Goal: Information Seeking & Learning: Understand process/instructions

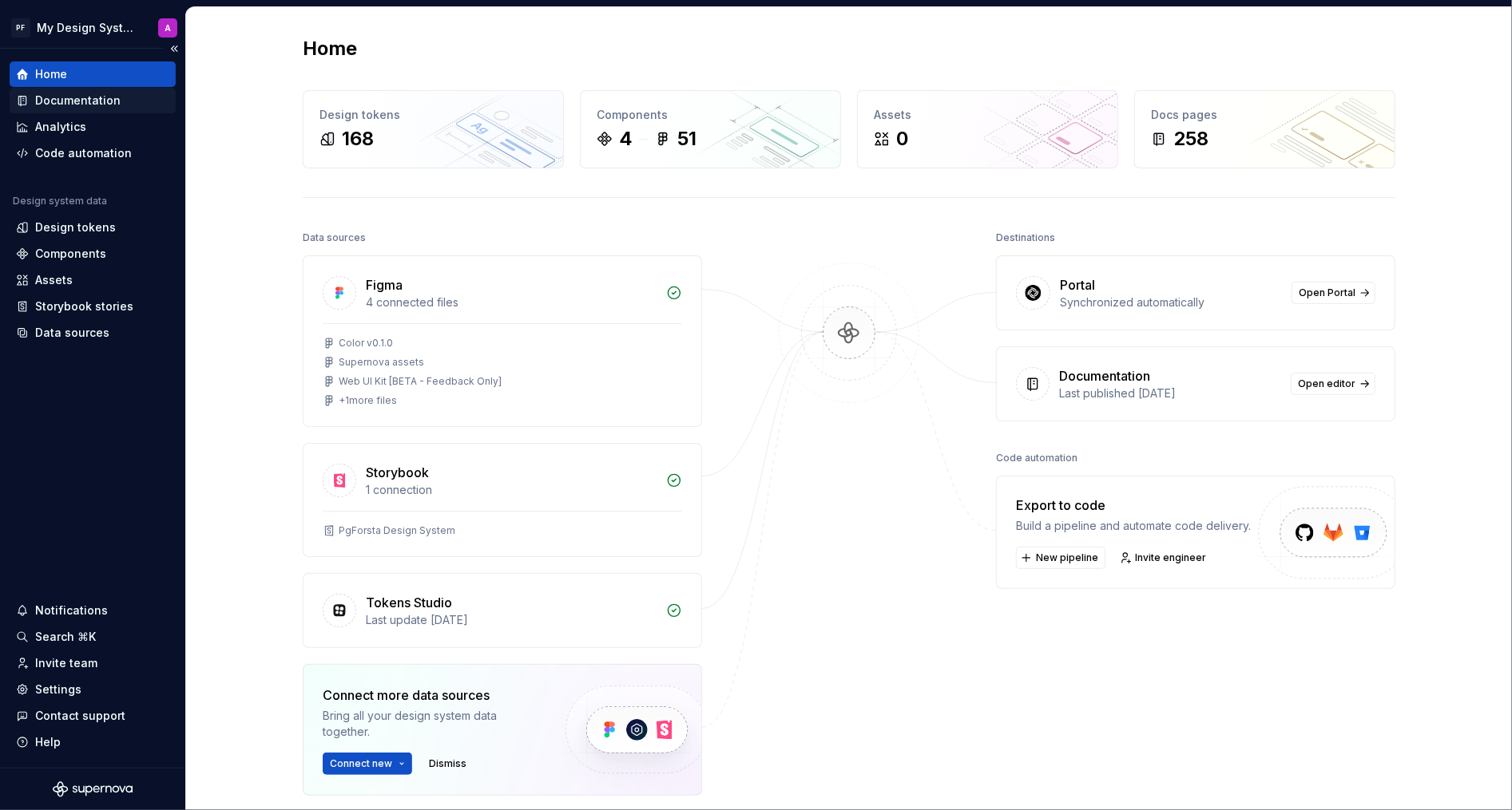
click at [108, 100] on div "Documentation" at bounding box center [78, 101] width 86 height 16
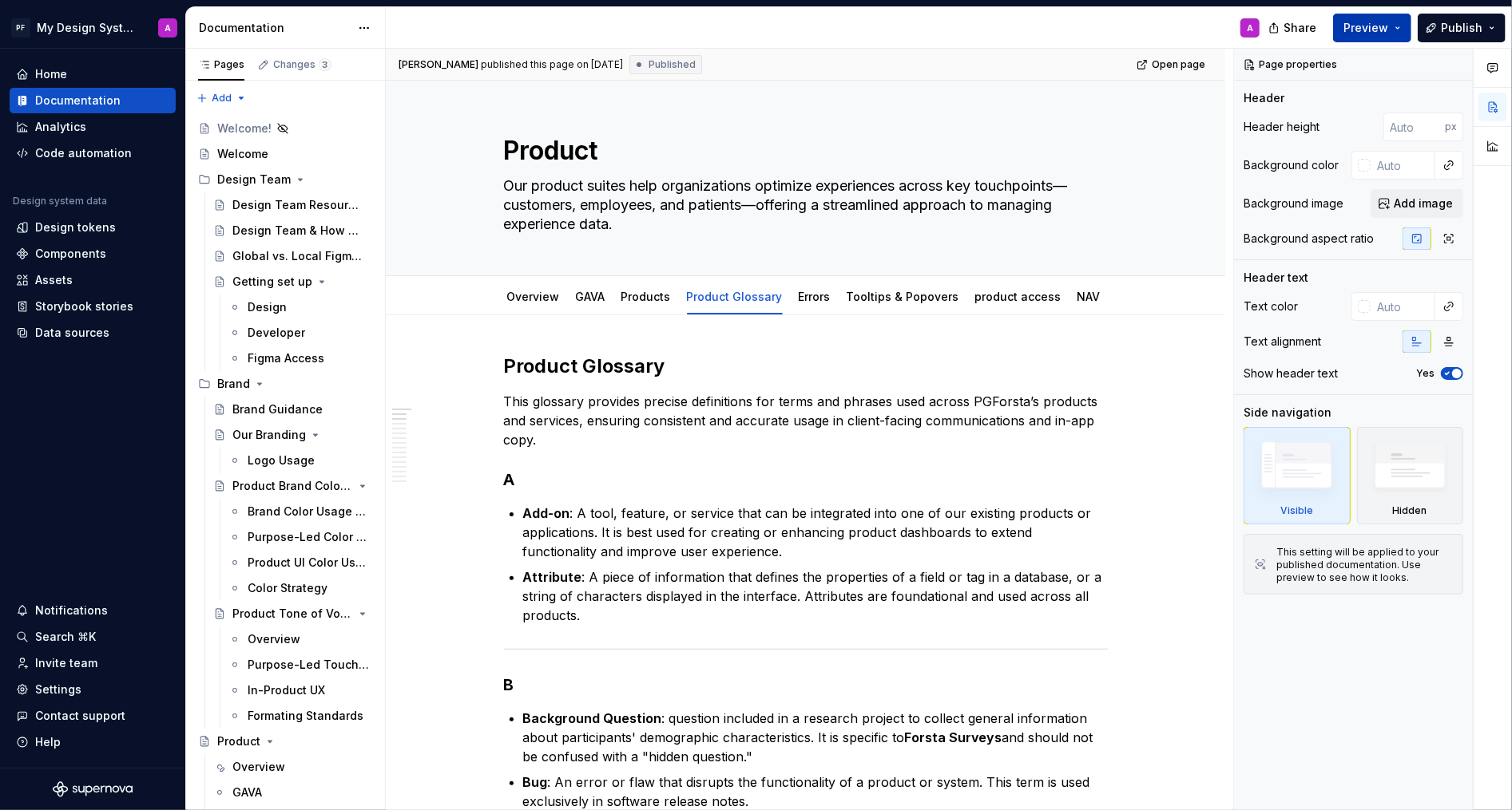
click at [1371, 31] on span "Preview" at bounding box center [1365, 28] width 45 height 16
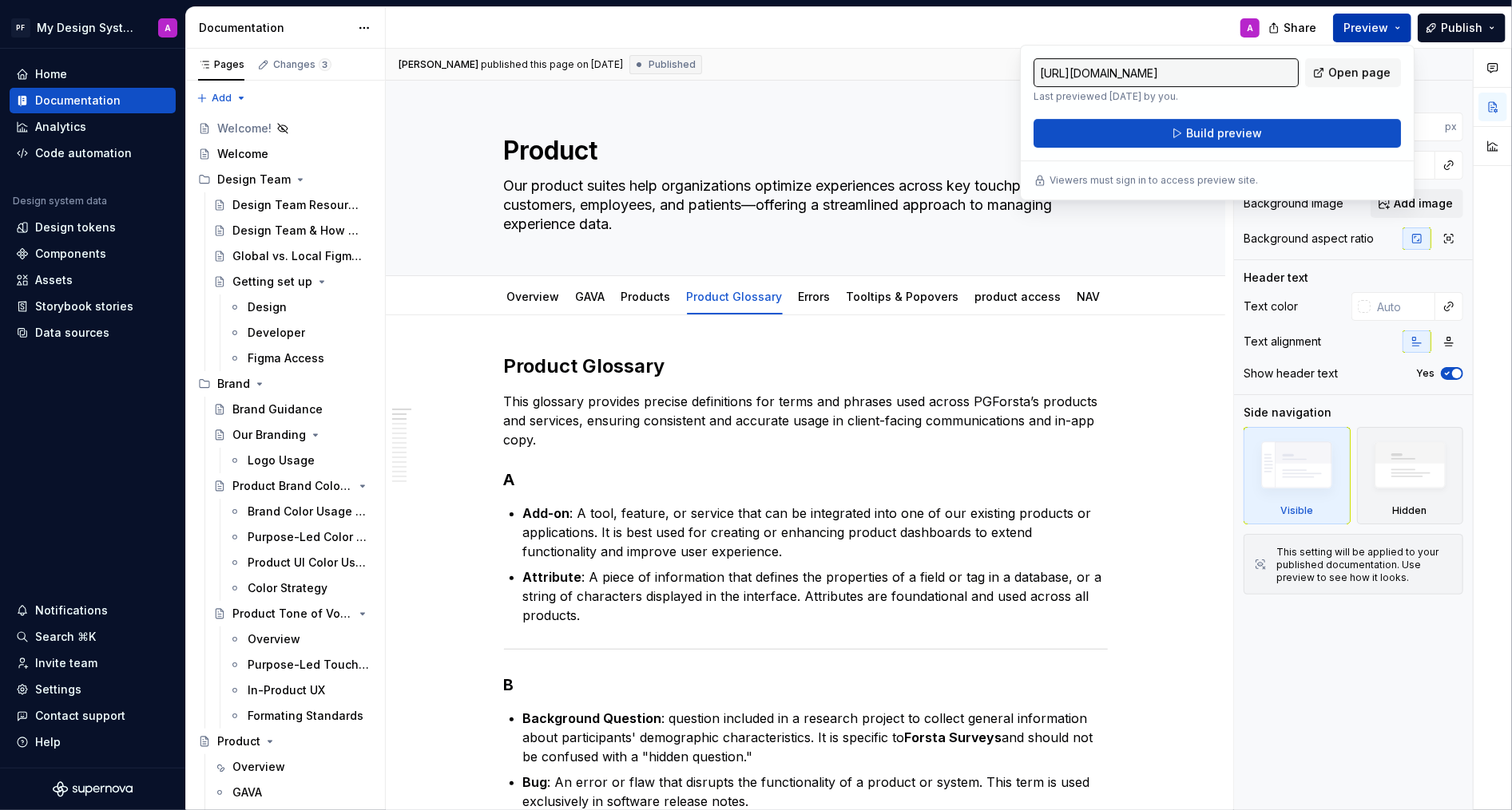
click at [1351, 70] on span "Open page" at bounding box center [1359, 73] width 62 height 16
click at [283, 64] on div "Changes 3" at bounding box center [302, 64] width 58 height 13
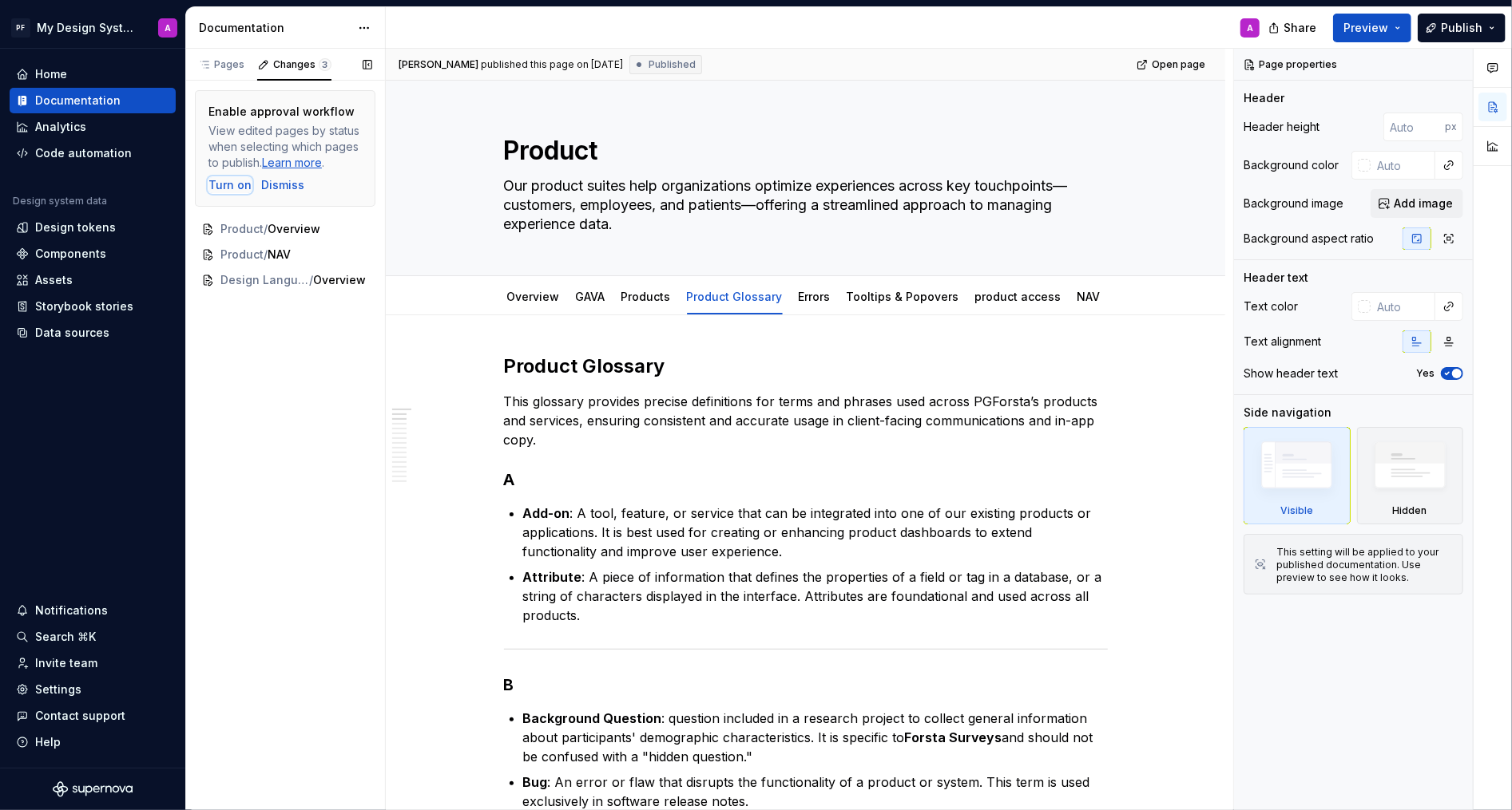
click at [243, 184] on div "Turn on" at bounding box center [229, 185] width 43 height 16
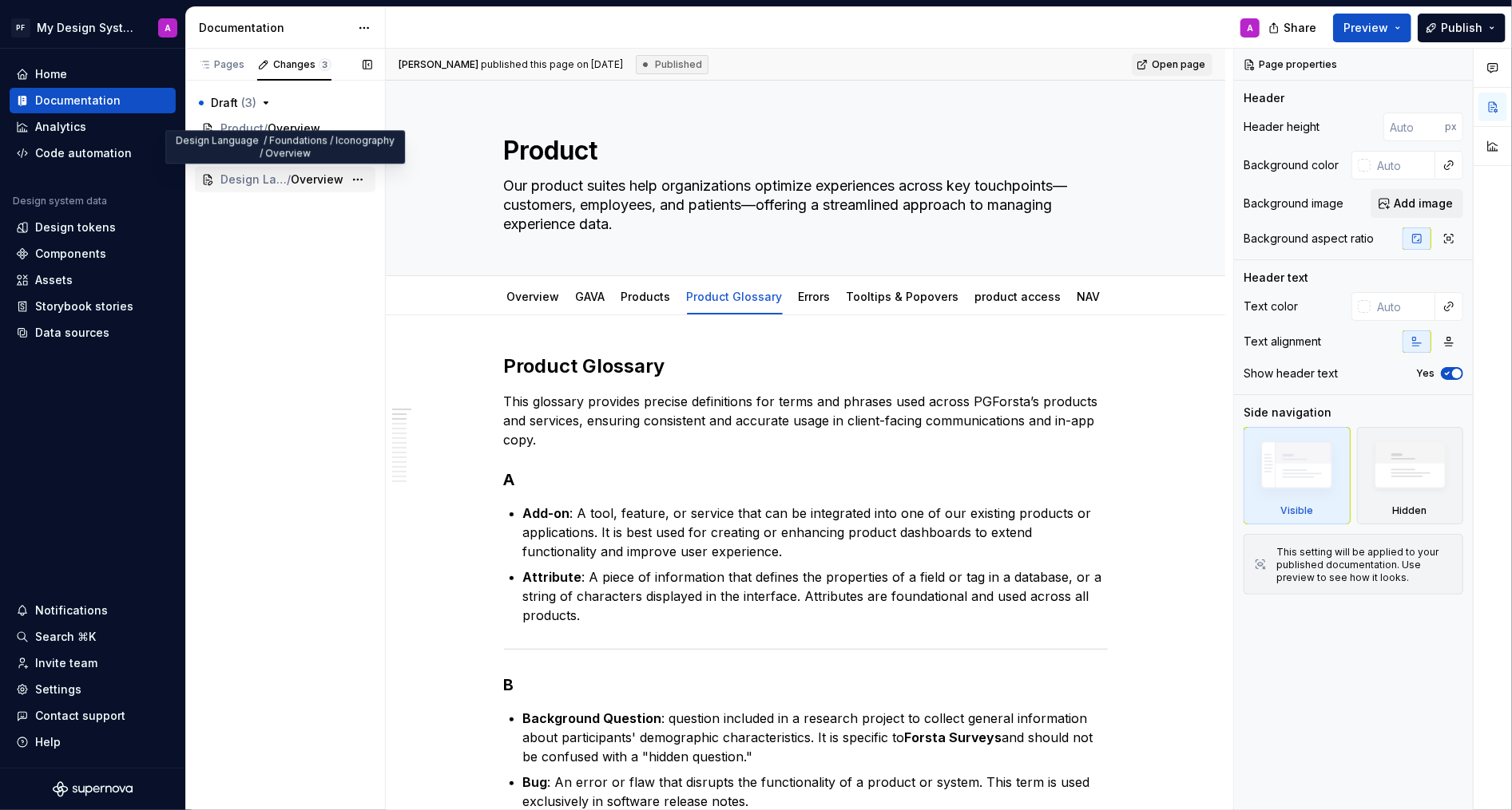
click at [246, 177] on span "Design Language / Foundations / Iconography" at bounding box center [253, 179] width 66 height 16
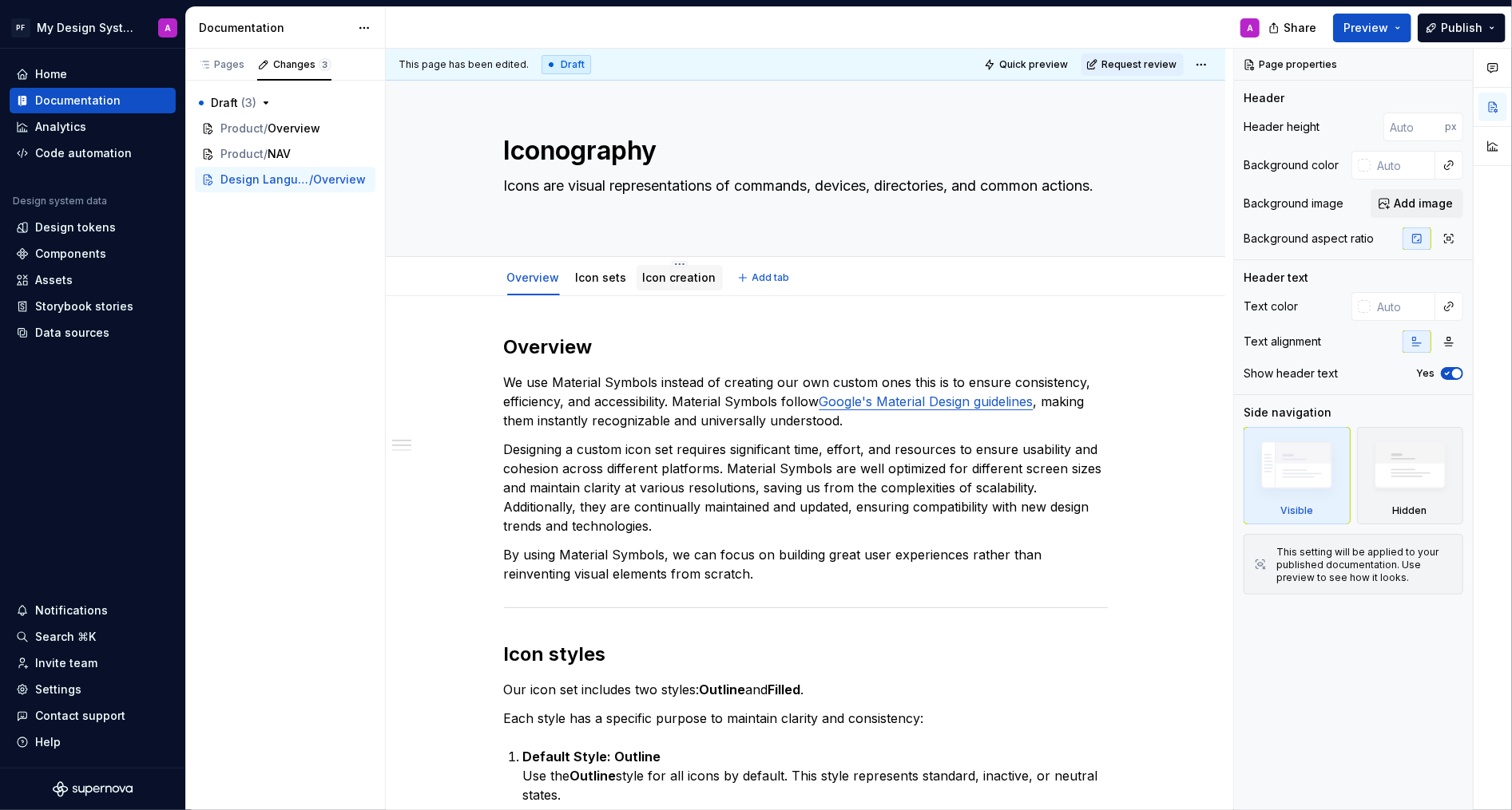
click at [684, 279] on link "Icon creation" at bounding box center [680, 277] width 73 height 14
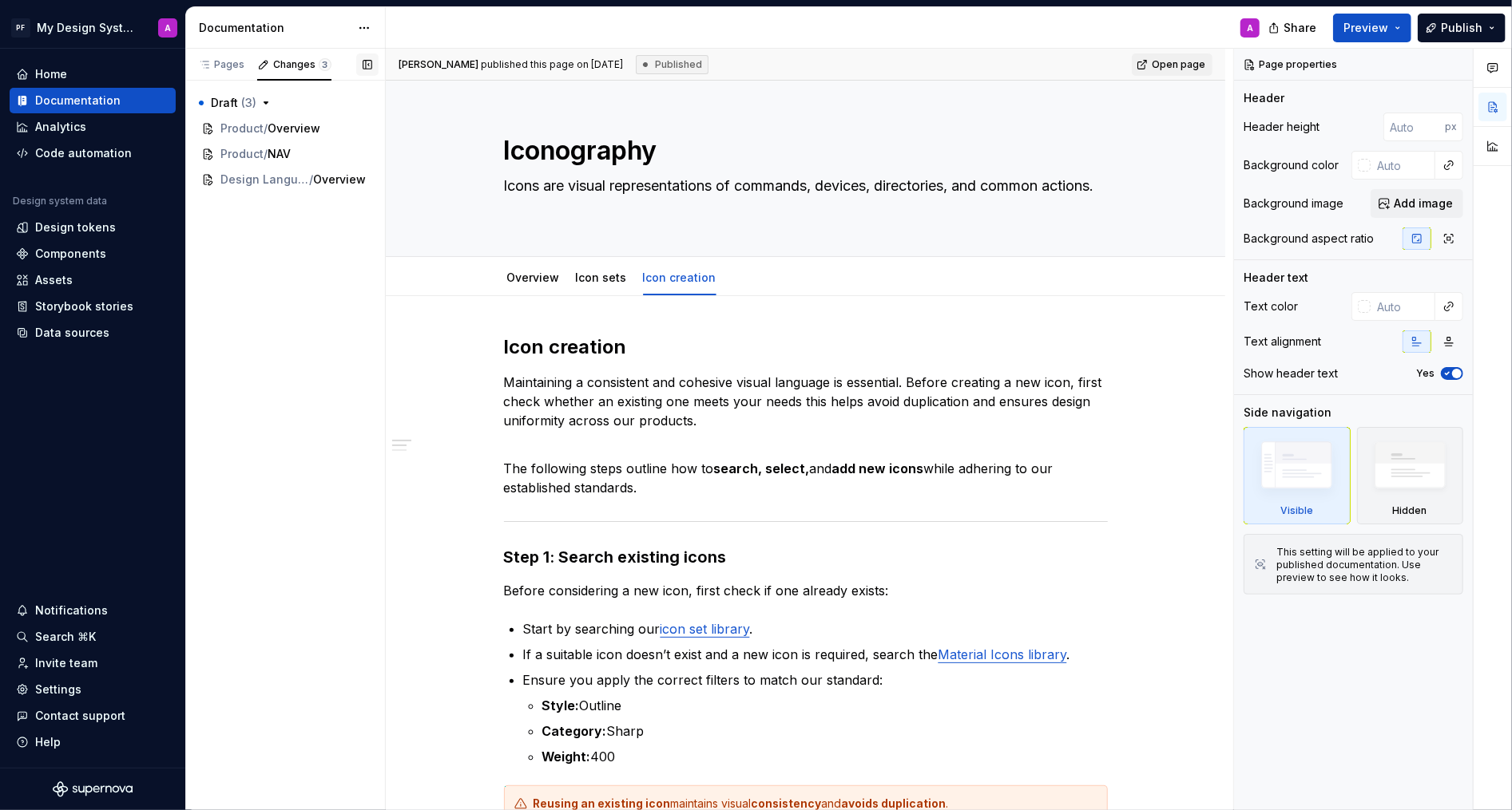
click at [375, 68] on button "button" at bounding box center [366, 64] width 22 height 22
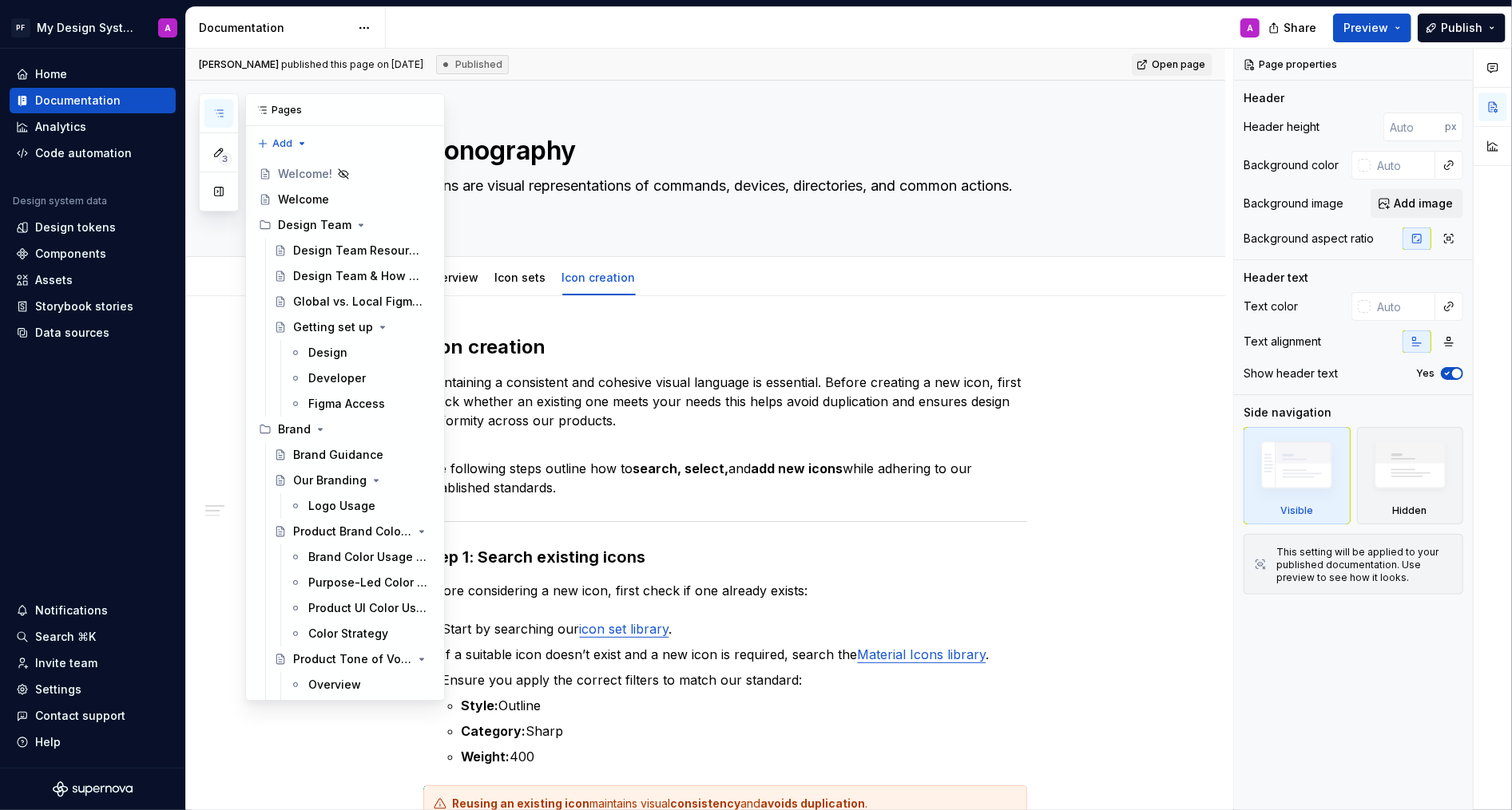
click at [217, 100] on button "button" at bounding box center [219, 113] width 29 height 29
click at [222, 146] on icon "button" at bounding box center [219, 153] width 13 height 13
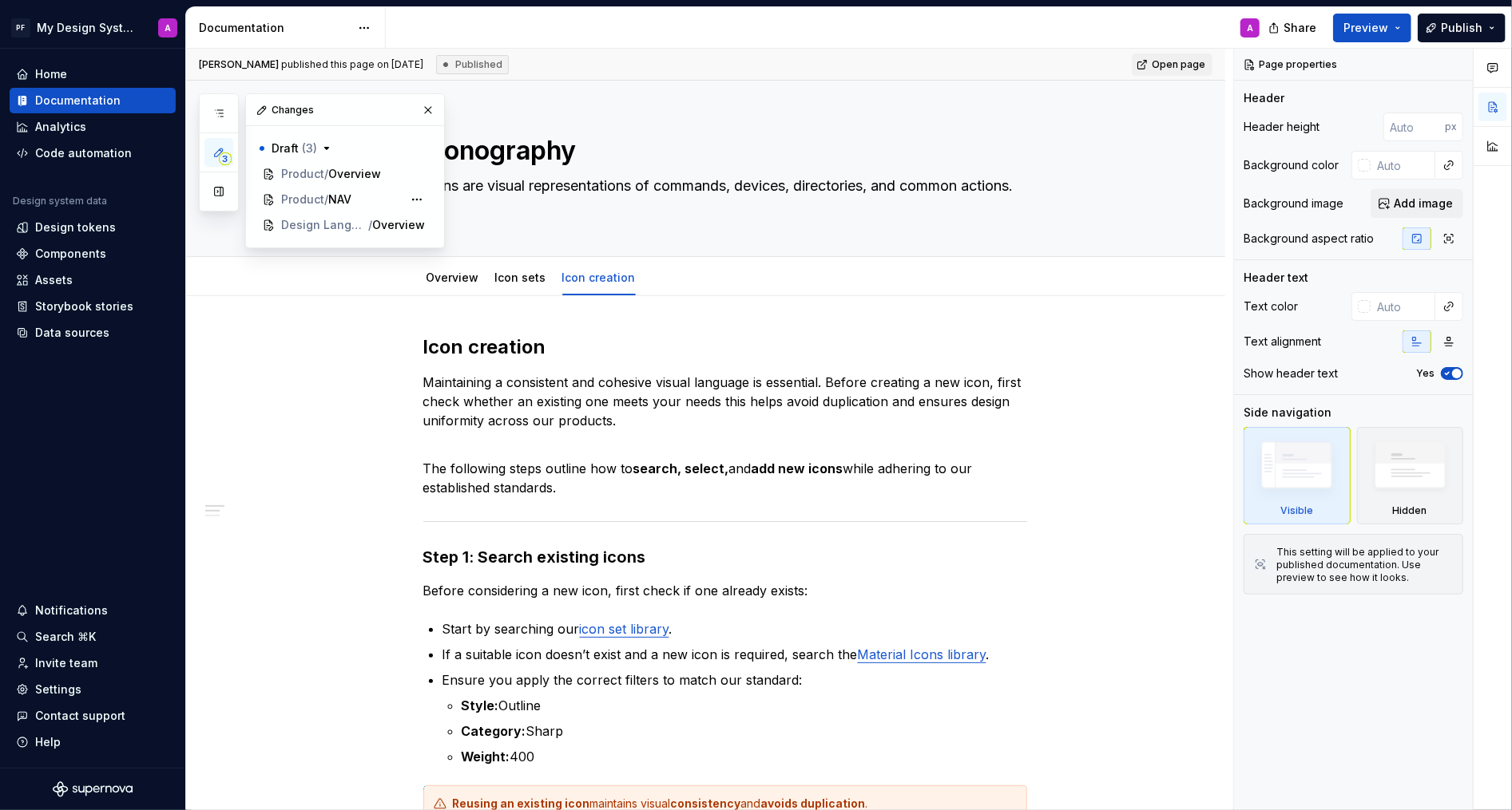
click at [344, 195] on div "3 Pages Add Accessibility guide for tree Page tree. Navigate the tree with the …" at bounding box center [321, 171] width 246 height 155
click at [379, 175] on div "3 Pages Add Accessibility guide for tree Page tree. Navigate the tree with the …" at bounding box center [321, 171] width 246 height 155
click at [465, 262] on div "Discard changes" at bounding box center [486, 263] width 104 height 16
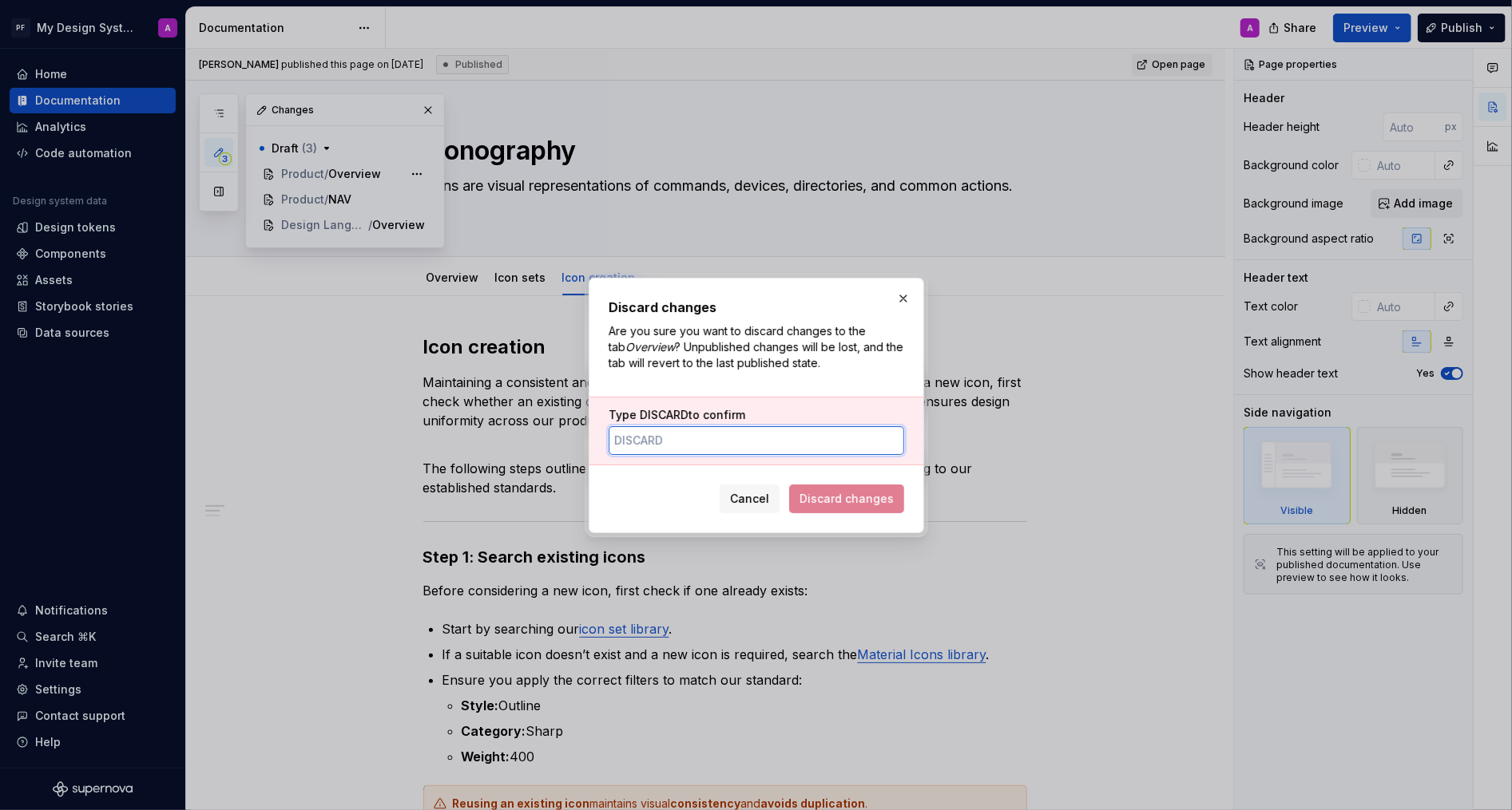
click at [743, 434] on input "Type DISCARD to confirm" at bounding box center [756, 440] width 295 height 29
click at [817, 503] on span "Discard changes" at bounding box center [846, 498] width 115 height 29
click at [901, 298] on button "button" at bounding box center [902, 298] width 22 height 22
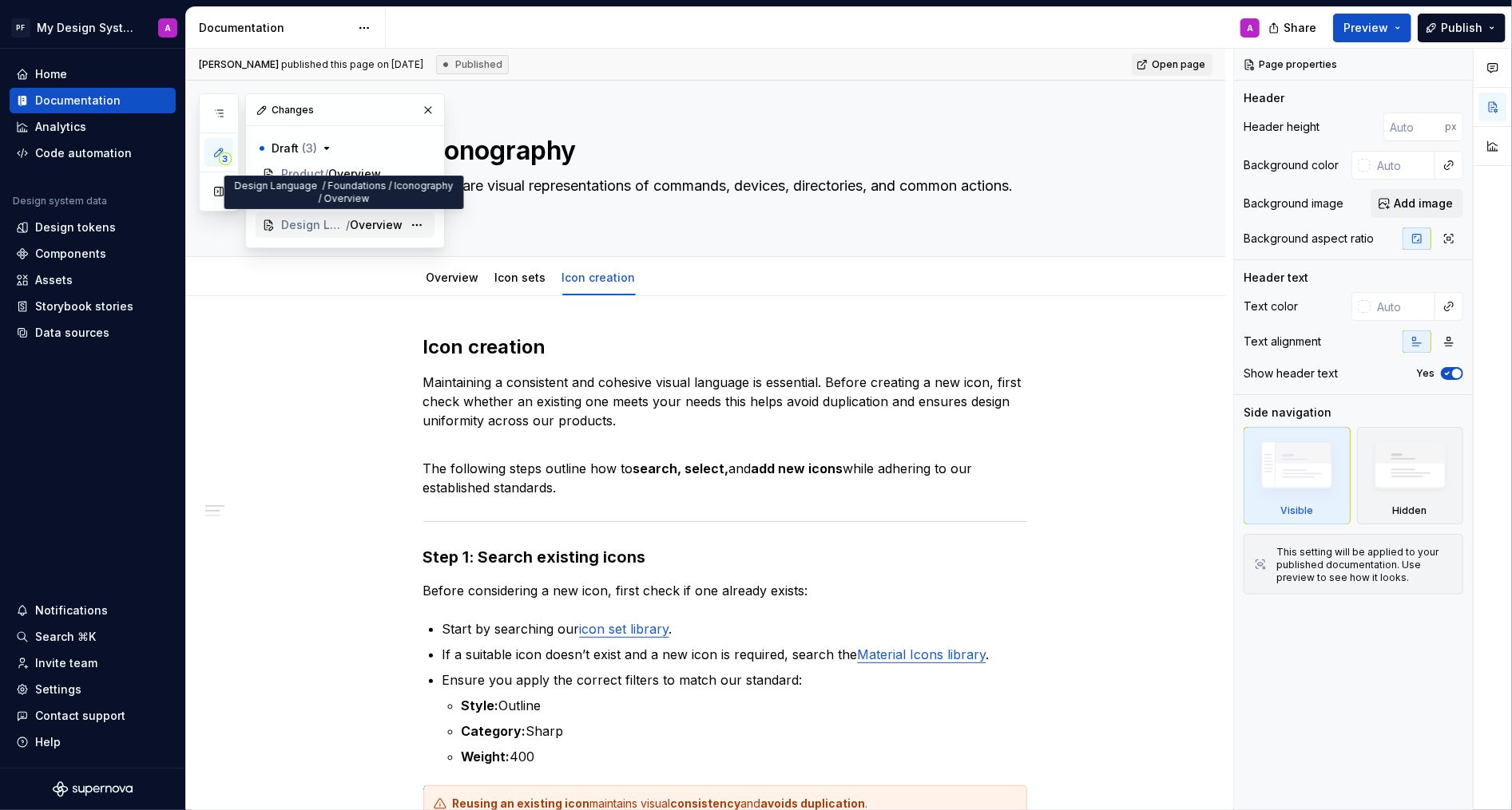
click at [339, 224] on span "Design Language / Foundations / Iconography" at bounding box center [313, 225] width 64 height 16
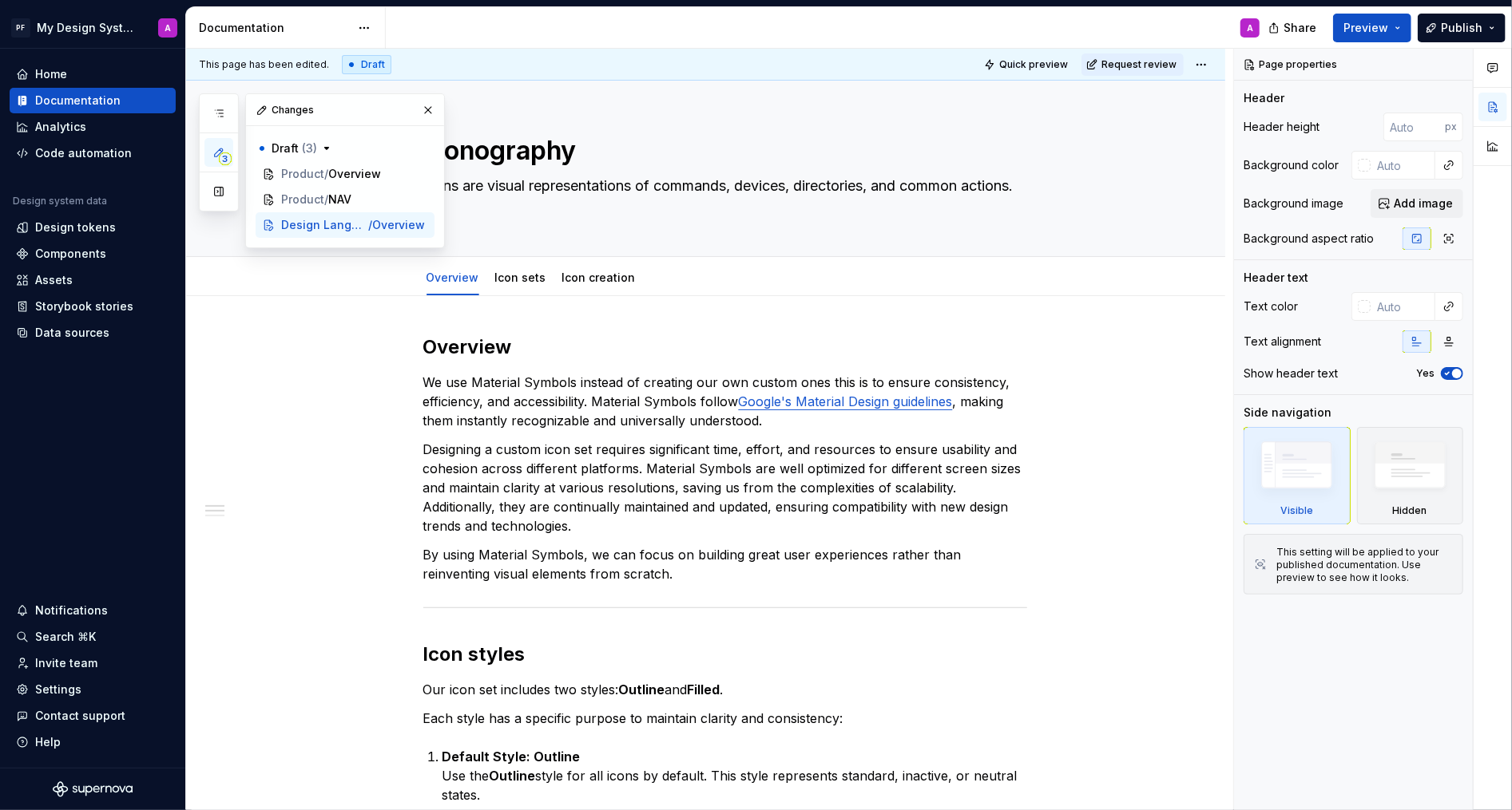
click at [242, 352] on html "PF My Design System A Home Documentation Analytics Code automation Design syste…" at bounding box center [756, 405] width 1512 height 810
click at [51, 73] on div "Home" at bounding box center [51, 74] width 32 height 16
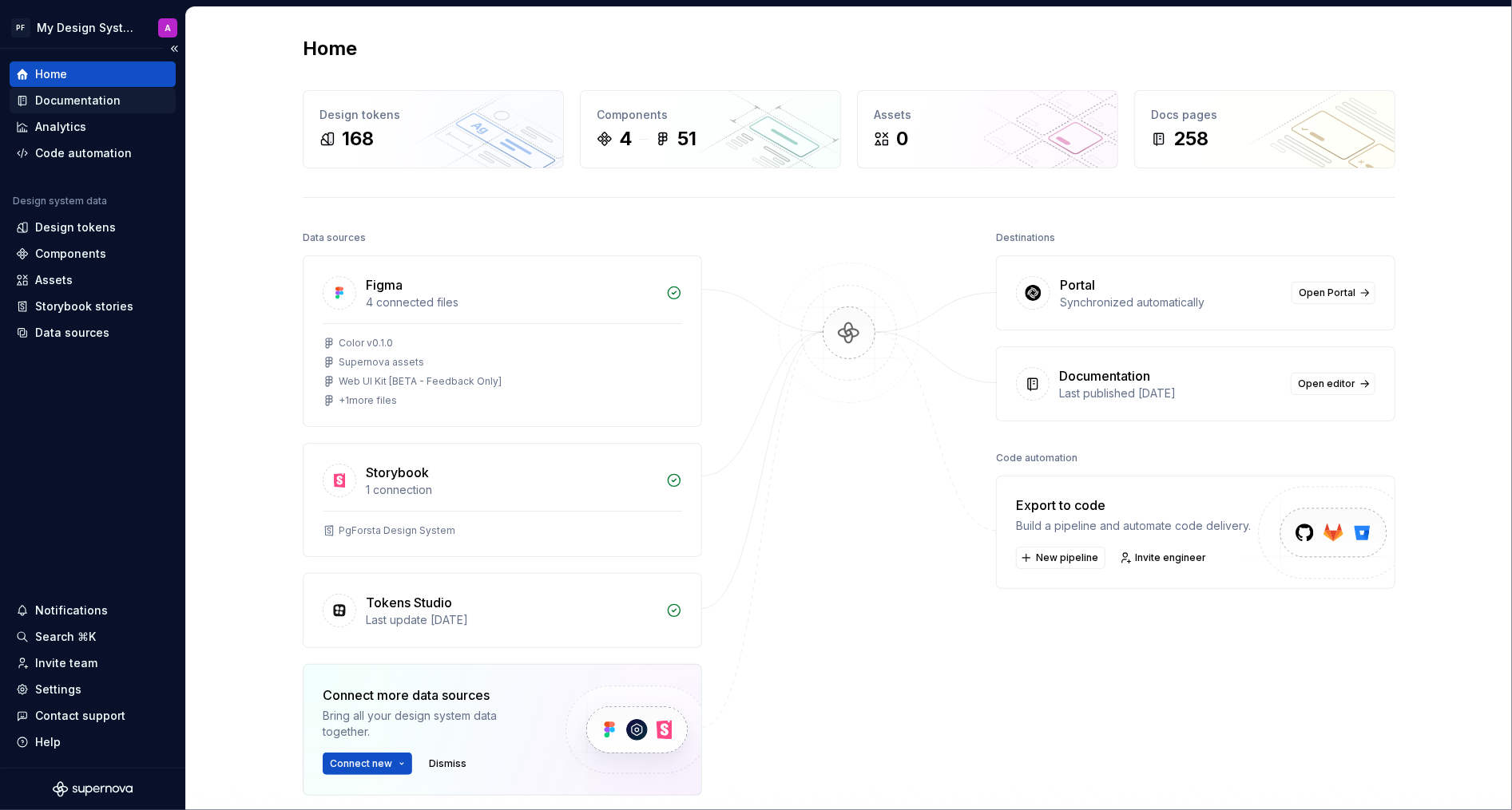
click at [67, 102] on div "Documentation" at bounding box center [78, 101] width 86 height 16
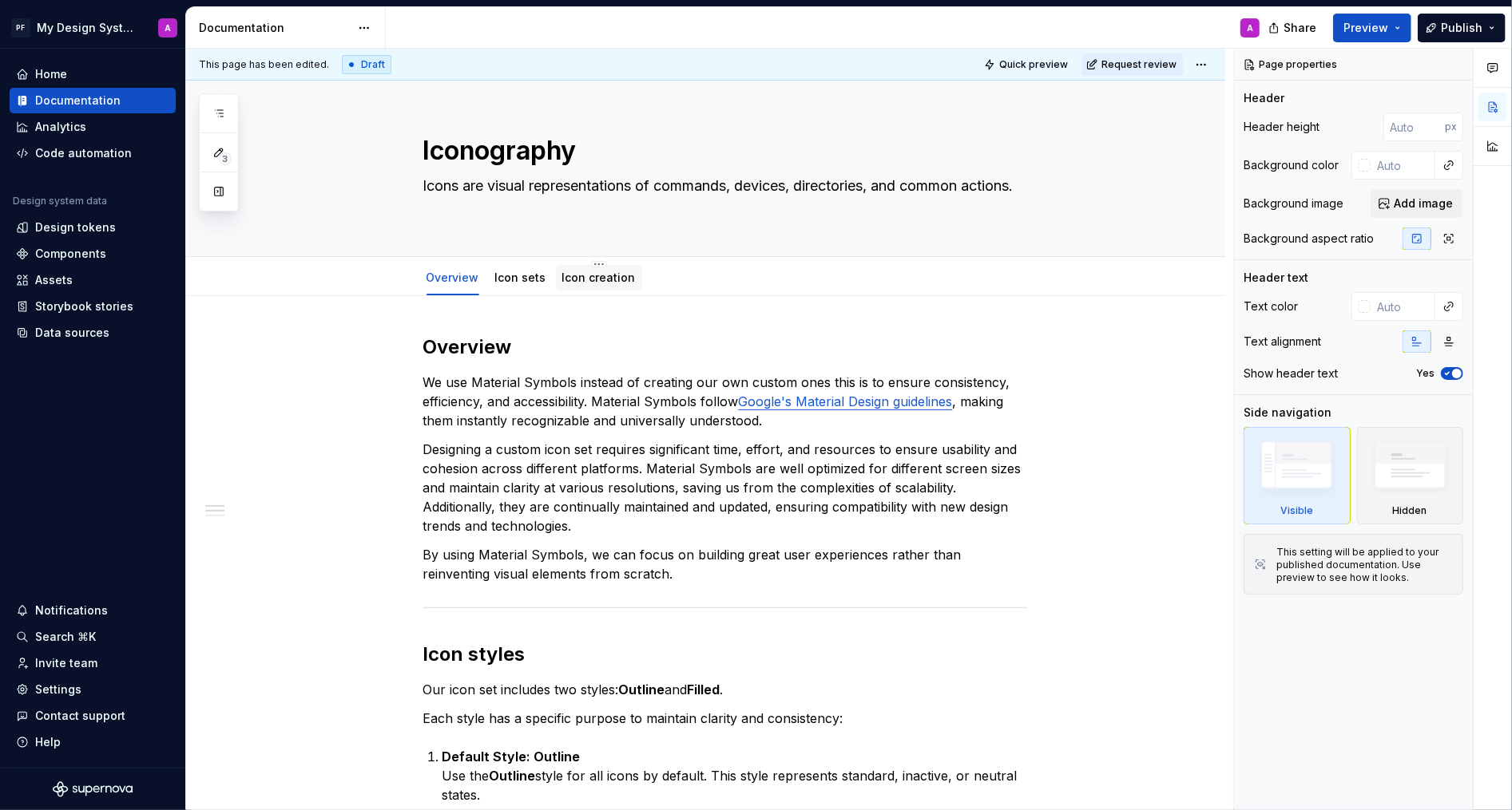
click at [588, 285] on div "Icon creation" at bounding box center [599, 277] width 73 height 19
click at [600, 274] on link "Icon creation" at bounding box center [599, 277] width 73 height 14
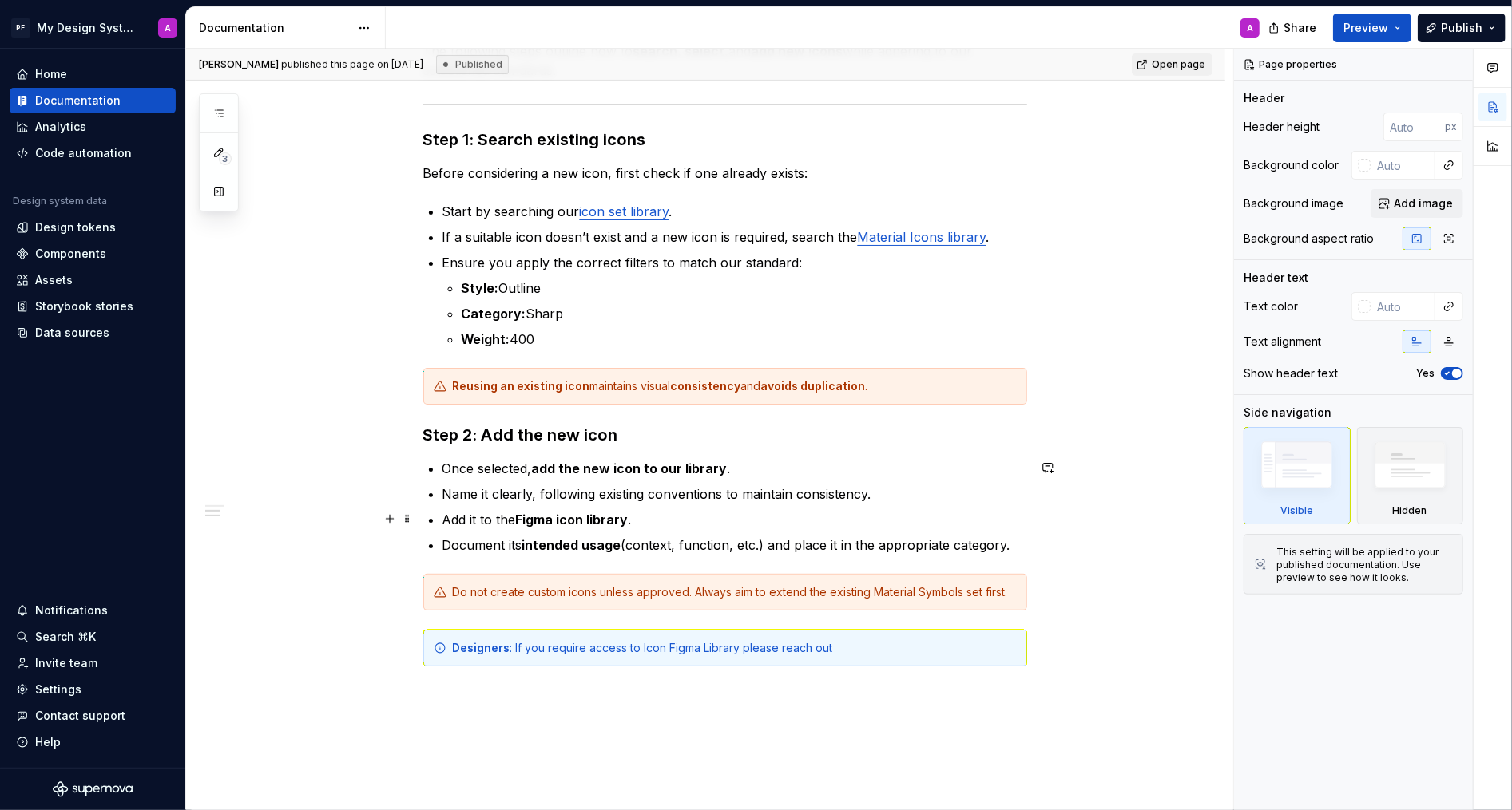
scroll to position [432, 0]
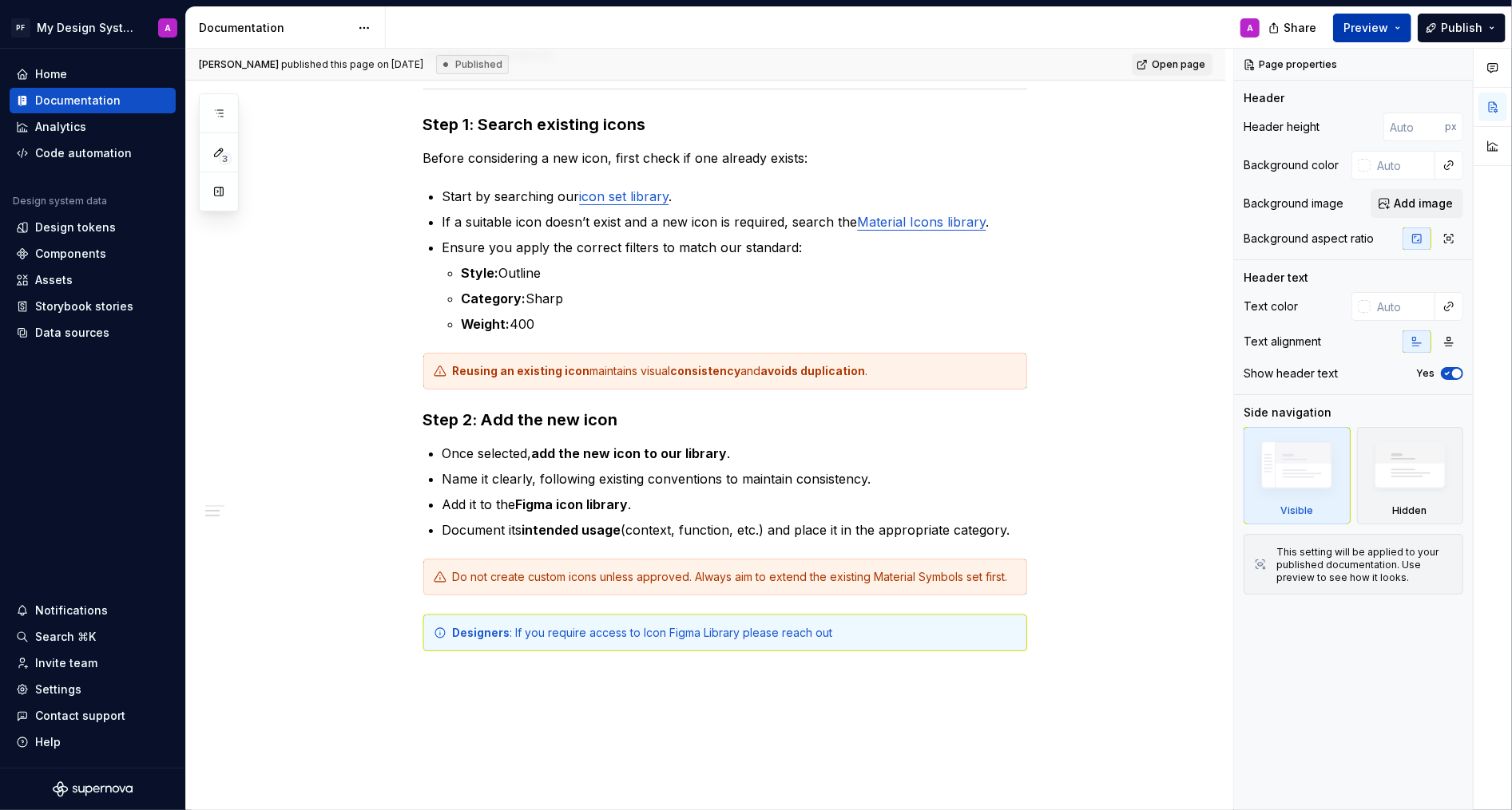
click at [1393, 33] on button "Preview" at bounding box center [1372, 28] width 78 height 29
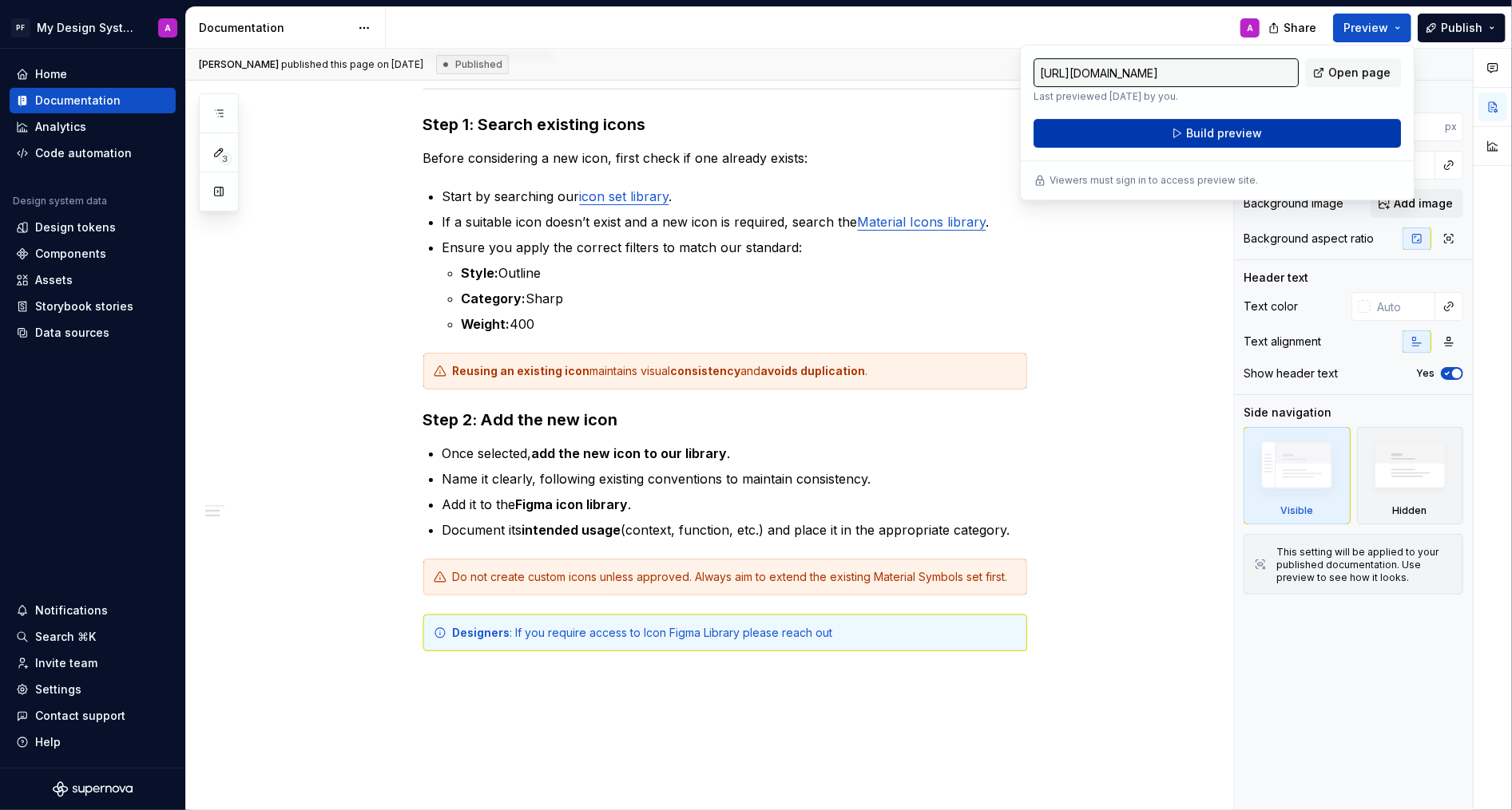
click at [1275, 139] on button "Build preview" at bounding box center [1217, 133] width 367 height 29
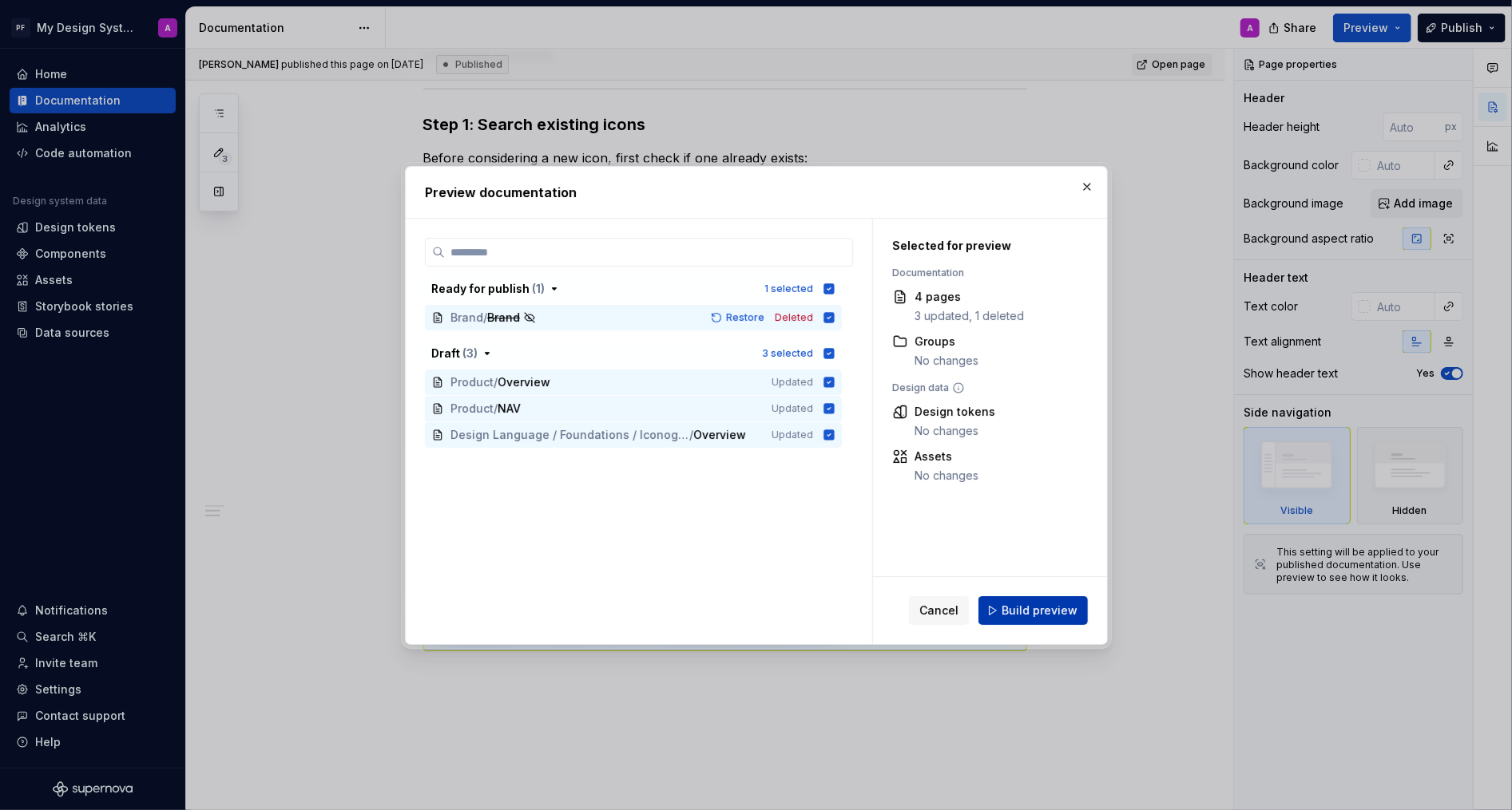
click at [1058, 618] on button "Build preview" at bounding box center [1033, 610] width 109 height 29
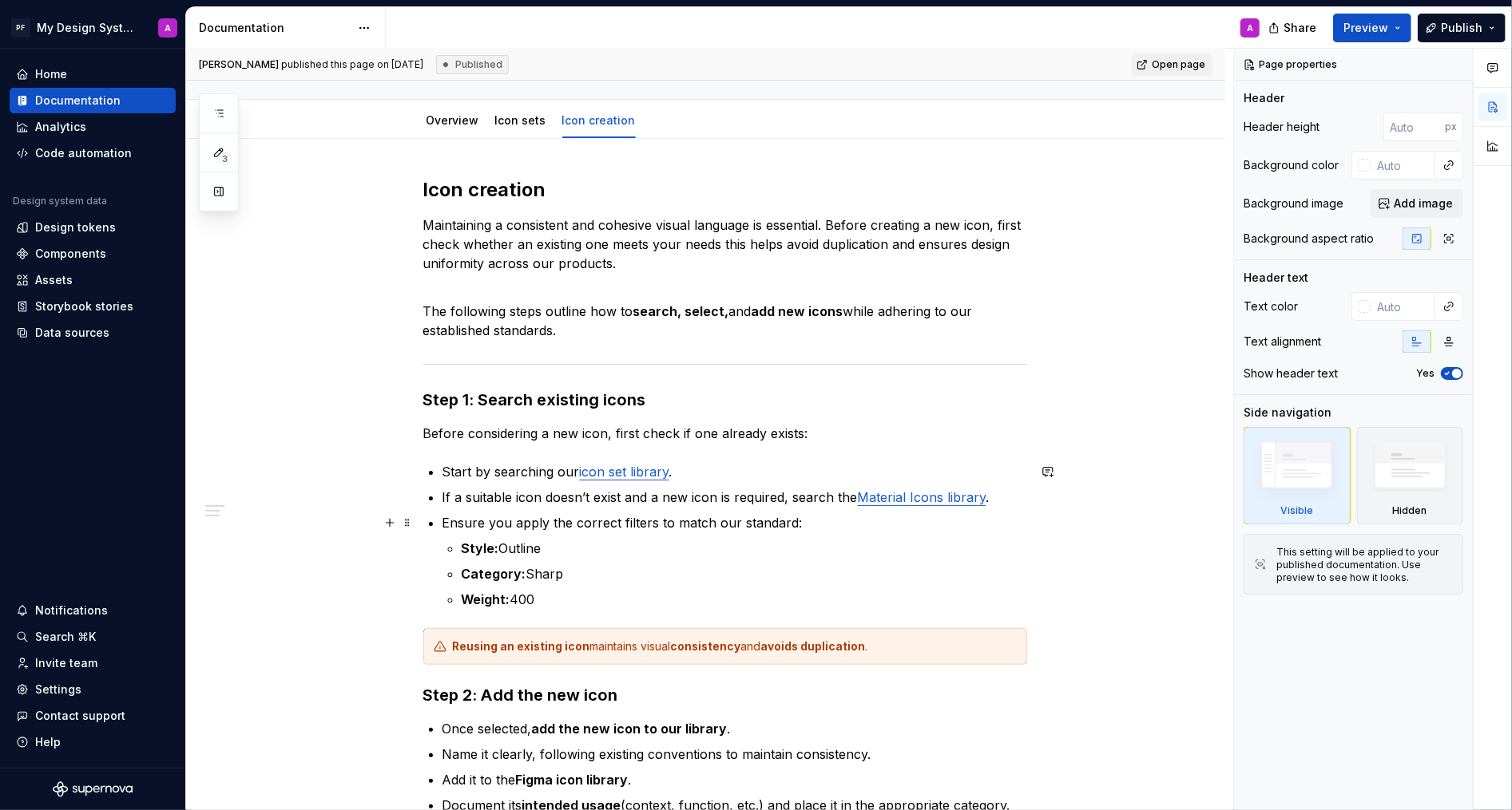
scroll to position [0, 0]
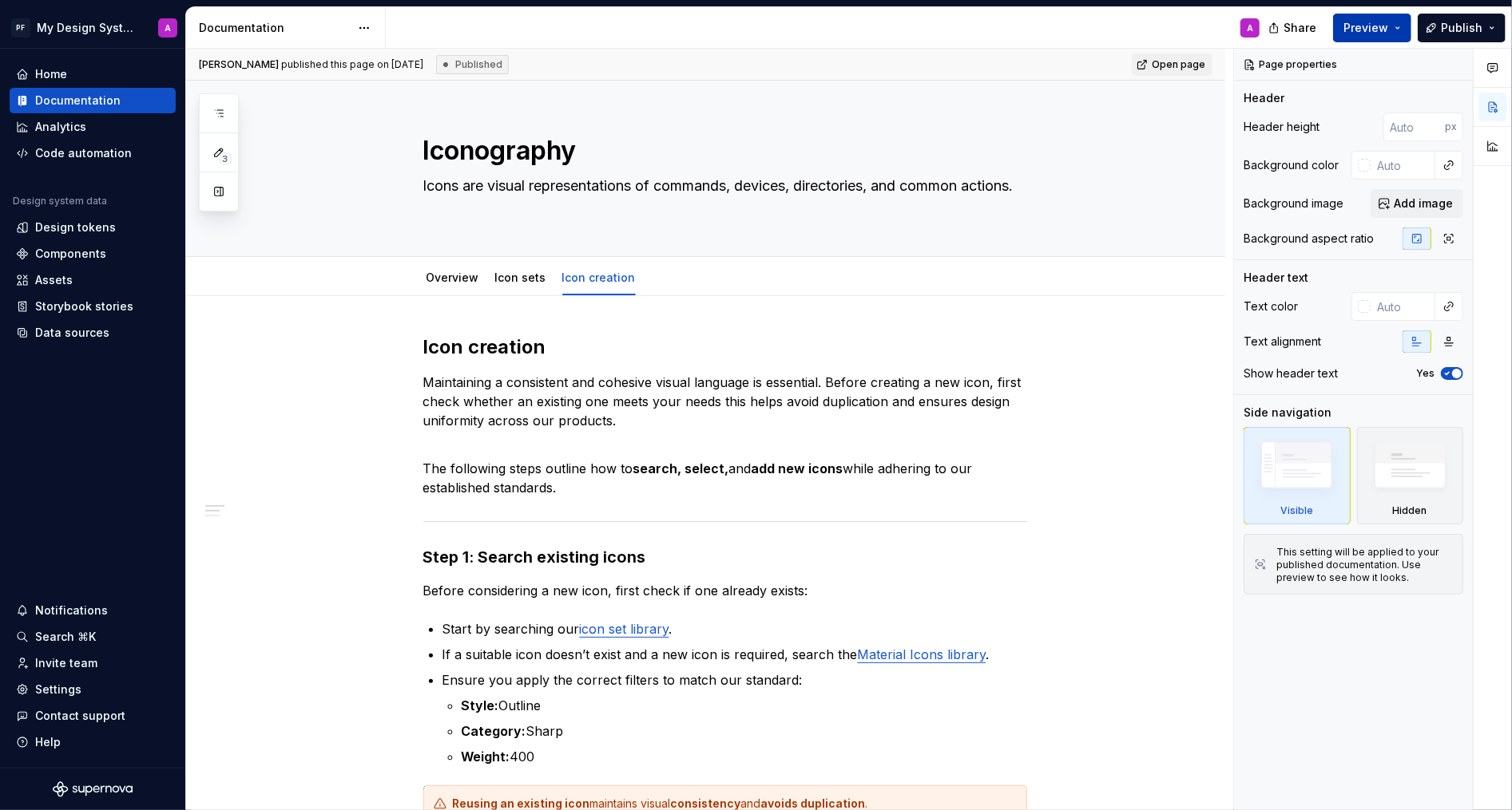
click at [1376, 29] on span "Preview" at bounding box center [1365, 28] width 45 height 16
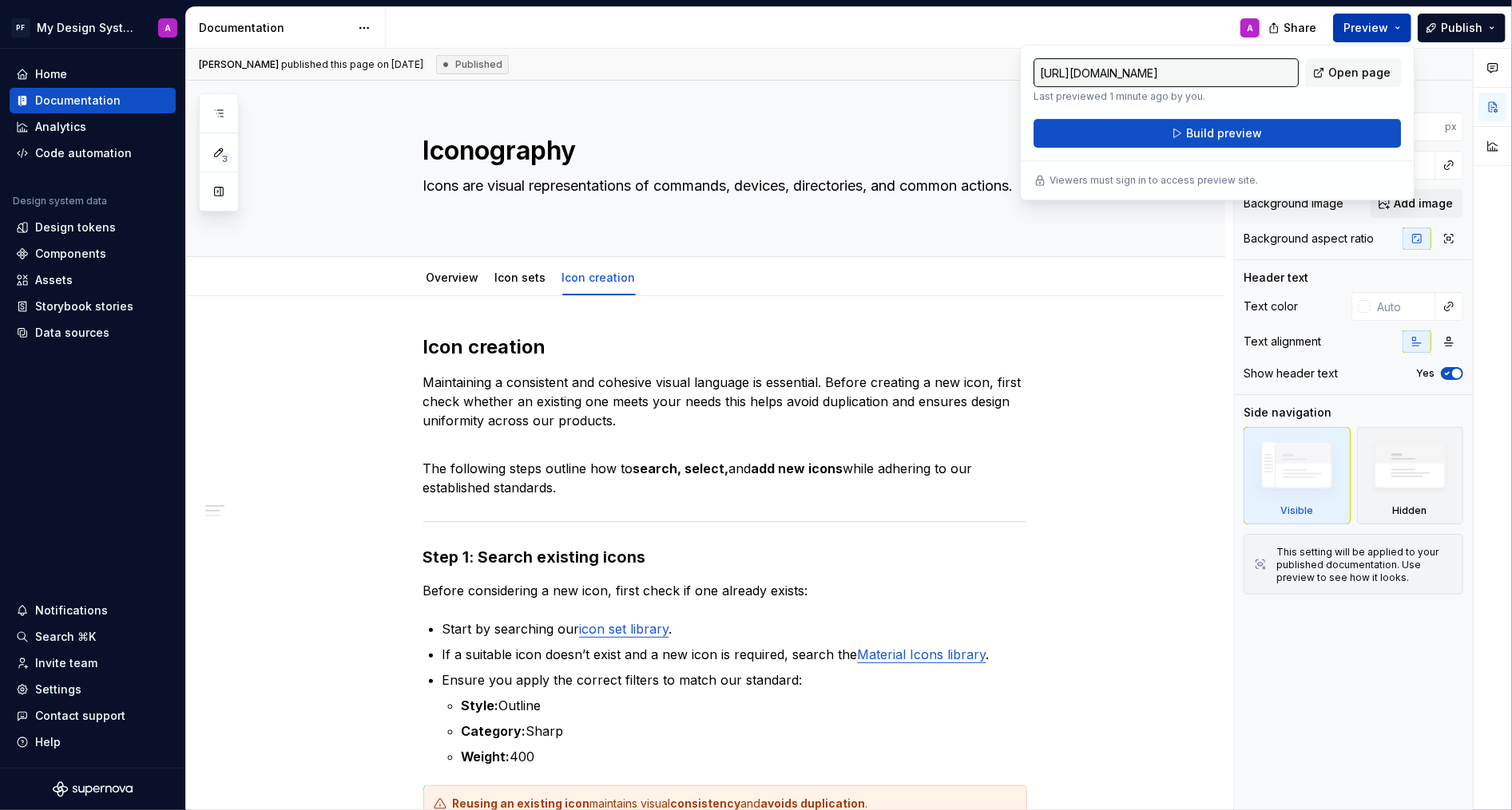
click at [1358, 69] on span "Open page" at bounding box center [1359, 73] width 62 height 16
type textarea "*"
